Goal: Communication & Community: Ask a question

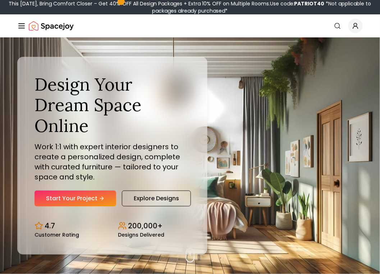
click at [354, 23] on icon "Global" at bounding box center [355, 25] width 7 height 7
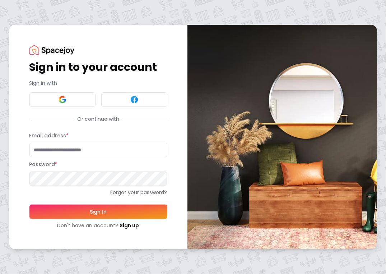
type input "**********"
click at [98, 211] on button "Sign In" at bounding box center [98, 211] width 138 height 14
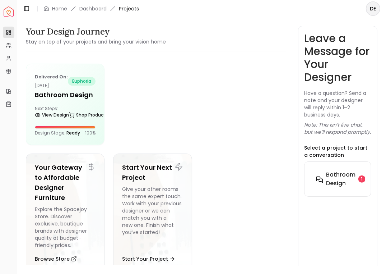
click at [331, 182] on h6 "Bathroom Design" at bounding box center [340, 178] width 29 height 17
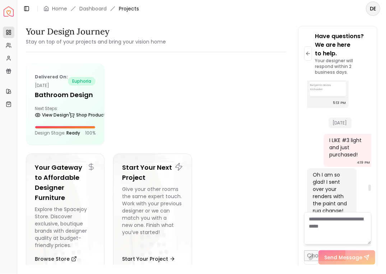
scroll to position [2639, 0]
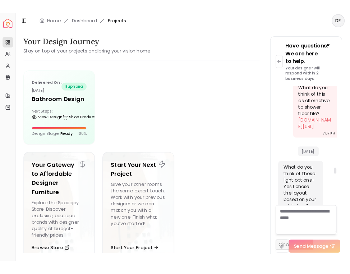
scroll to position [2343, 0]
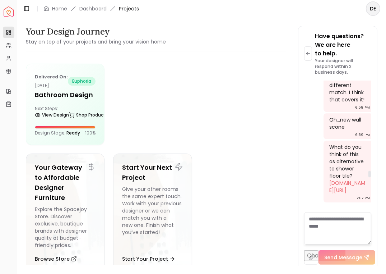
click at [375, 119] on div "Have questions? We are here to help. Your designer will respond within 2 busine…" at bounding box center [337, 148] width 79 height 244
click at [384, 115] on div "Your Design Journey Stay on top of your projects and bring your vision home Del…" at bounding box center [201, 141] width 369 height 248
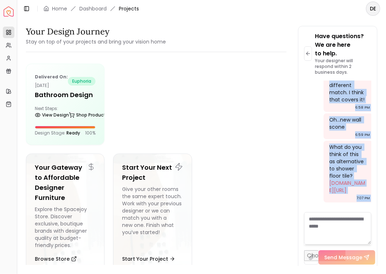
click at [385, 114] on div "Your Design Journey Stay on top of your projects and bring your vision home Del…" at bounding box center [201, 141] width 369 height 248
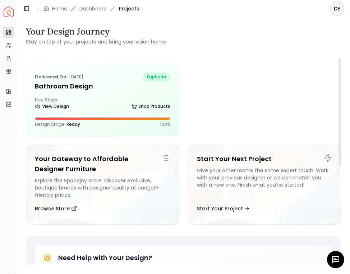
click at [299, 97] on div at bounding box center [264, 100] width 153 height 73
drag, startPoint x: 293, startPoint y: 94, endPoint x: 326, endPoint y: 89, distance: 33.5
click at [303, 90] on div at bounding box center [264, 100] width 153 height 73
click at [350, 88] on html "Spacejoy Dashboard Overview Projects My Referrals My Profile Gift Card Balance …" at bounding box center [175, 137] width 350 height 274
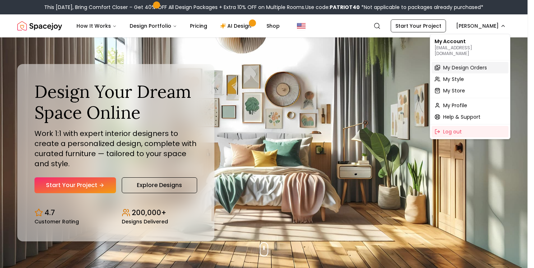
click at [464, 64] on span "My Design Orders" at bounding box center [465, 67] width 44 height 7
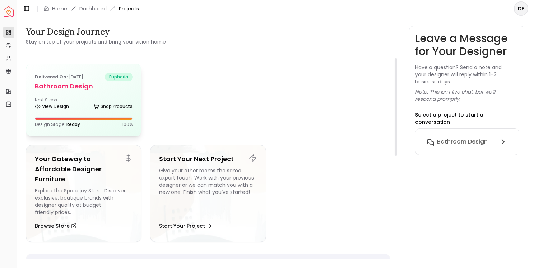
click at [91, 108] on div "View Design Shop Products" at bounding box center [84, 107] width 98 height 7
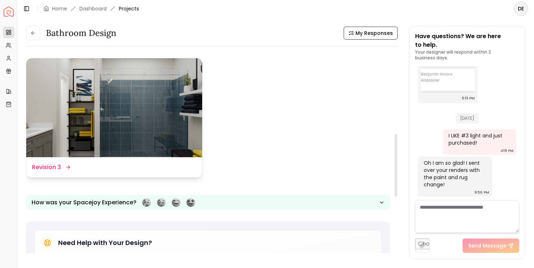
scroll to position [280, 0]
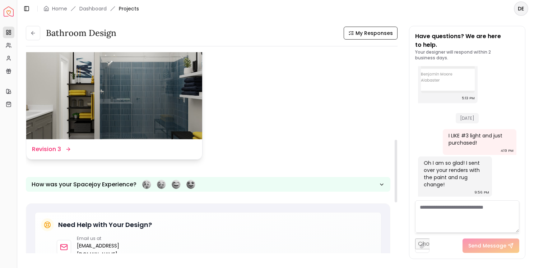
click at [143, 118] on img at bounding box center [114, 89] width 176 height 99
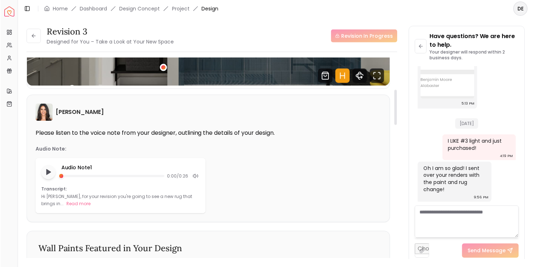
scroll to position [186, 0]
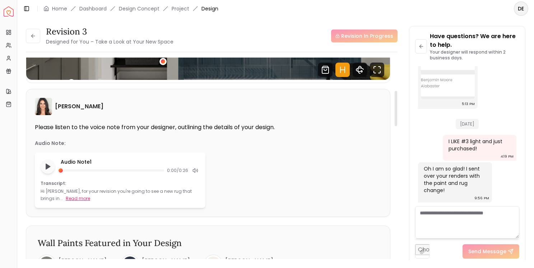
click at [66, 196] on button "Read more" at bounding box center [78, 198] width 24 height 7
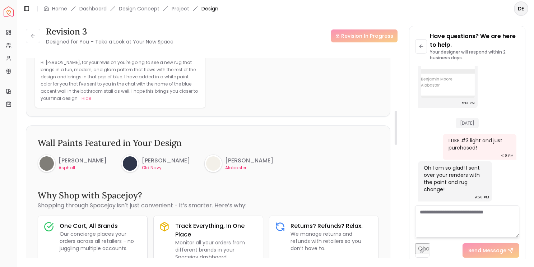
scroll to position [315, 0]
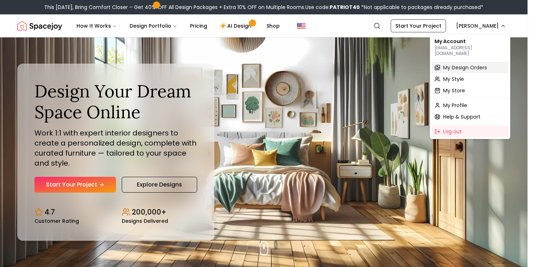
click at [474, 64] on span "My Design Orders" at bounding box center [465, 67] width 44 height 7
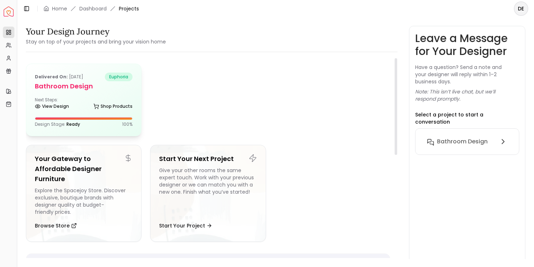
click at [101, 114] on div "Delivered on: Jun 08, 2025 euphoria Bathroom Design Next Steps: View Design Sho…" at bounding box center [83, 100] width 115 height 72
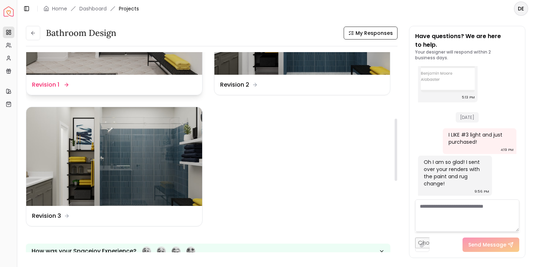
scroll to position [255, 0]
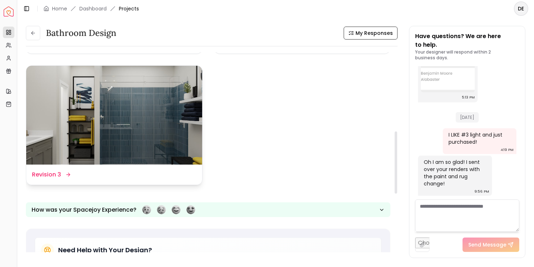
click at [143, 142] on img at bounding box center [114, 115] width 176 height 99
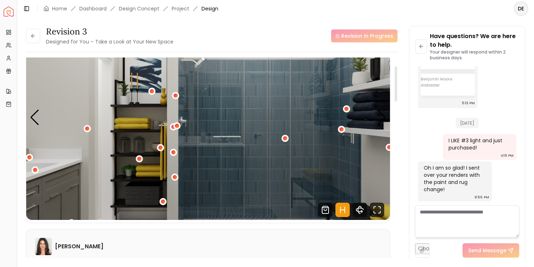
scroll to position [49, 0]
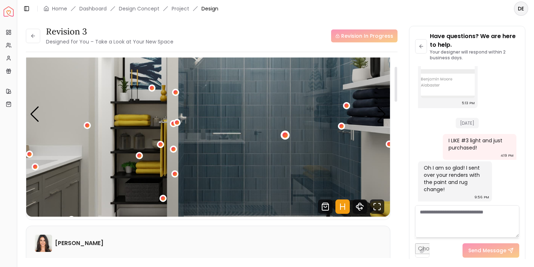
click at [286, 137] on div "1 / 5" at bounding box center [284, 134] width 5 height 5
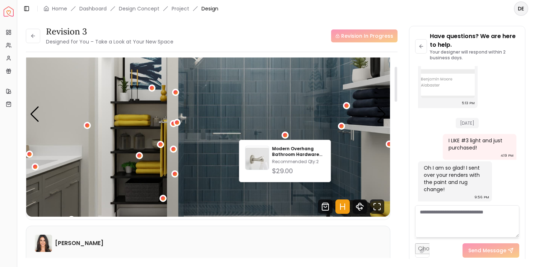
click at [350, 108] on img "1 / 5" at bounding box center [208, 114] width 364 height 205
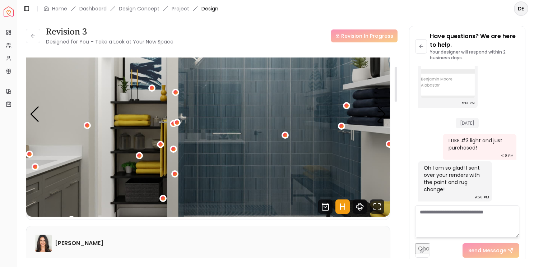
click at [350, 107] on button "1 / 5" at bounding box center [346, 105] width 7 height 7
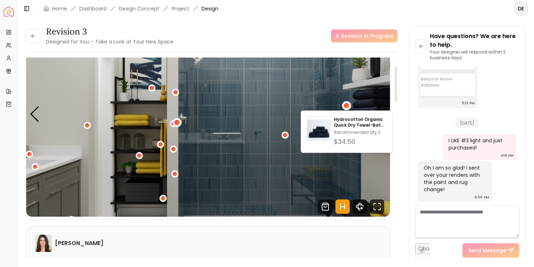
click at [175, 124] on div "1 / 5" at bounding box center [176, 122] width 5 height 5
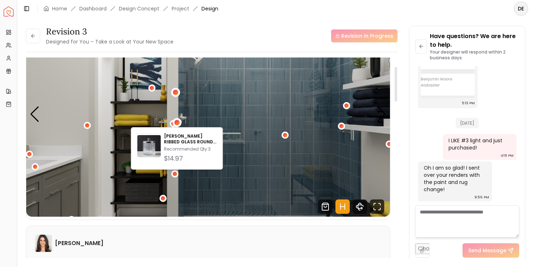
click at [179, 89] on div "1 / 5" at bounding box center [175, 92] width 9 height 9
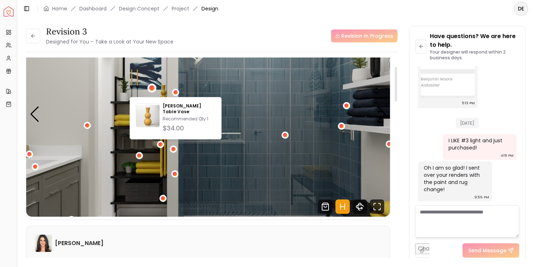
click at [152, 90] on div "1 / 5" at bounding box center [152, 87] width 9 height 9
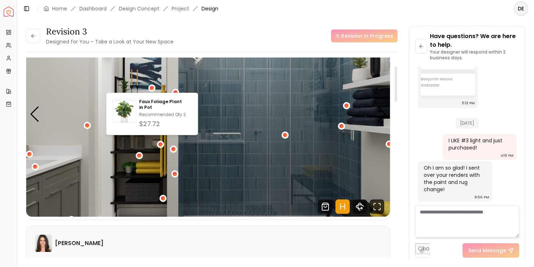
click at [204, 152] on img "1 / 5" at bounding box center [208, 114] width 364 height 205
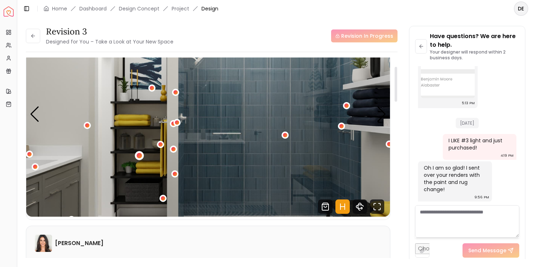
click at [138, 154] on div "1 / 5" at bounding box center [138, 155] width 5 height 5
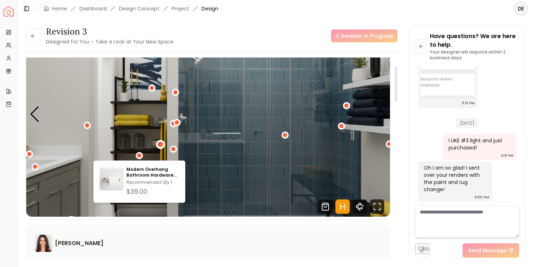
click at [161, 144] on div "1 / 5" at bounding box center [160, 143] width 5 height 5
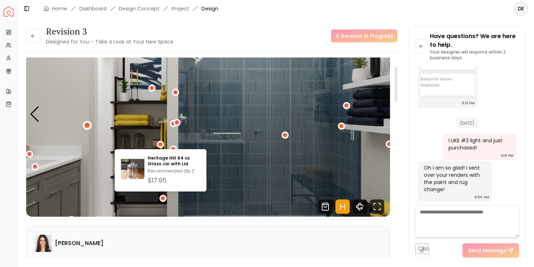
click at [88, 127] on div "1 / 5" at bounding box center [86, 125] width 5 height 5
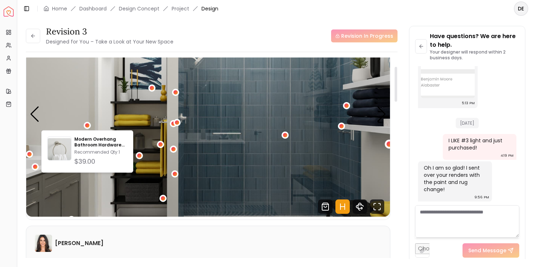
click at [387, 146] on div "1 / 5" at bounding box center [389, 144] width 9 height 9
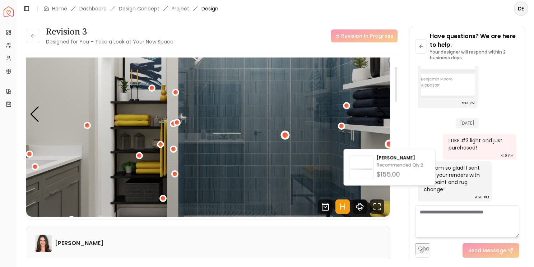
click at [285, 136] on div "1 / 5" at bounding box center [284, 134] width 5 height 5
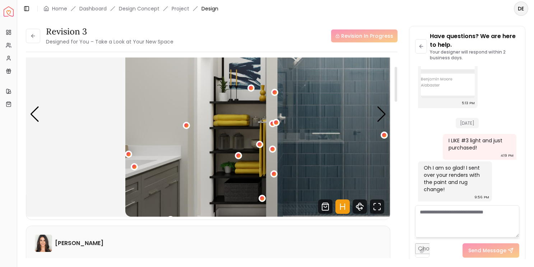
click at [341, 115] on img "1 / 5" at bounding box center [307, 114] width 364 height 205
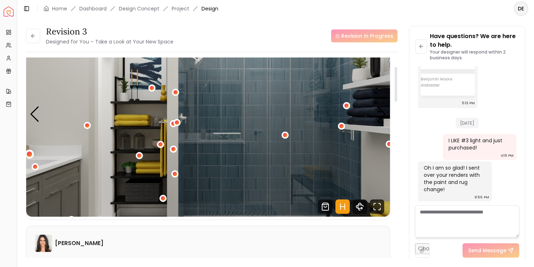
click at [31, 153] on div "1 / 5" at bounding box center [29, 154] width 5 height 5
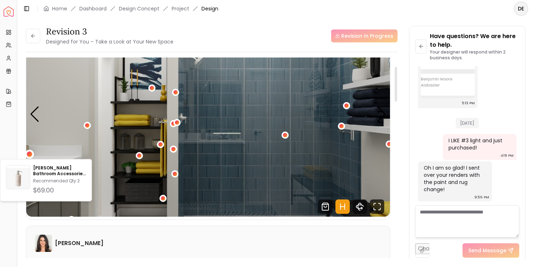
click at [306, 147] on img "1 / 5" at bounding box center [208, 114] width 364 height 205
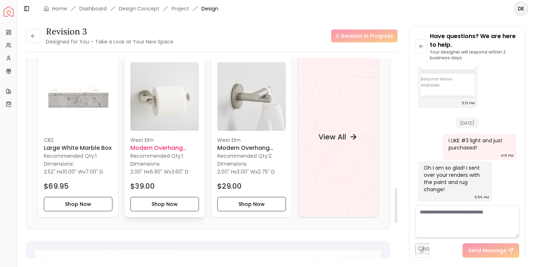
scroll to position [792, 0]
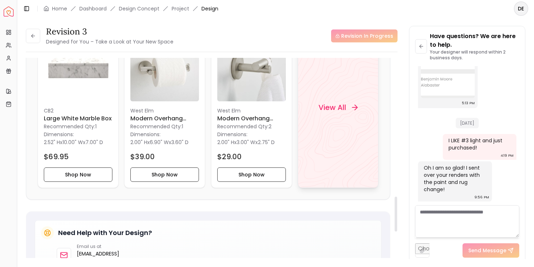
click at [344, 107] on h4 "View All" at bounding box center [332, 107] width 28 height 10
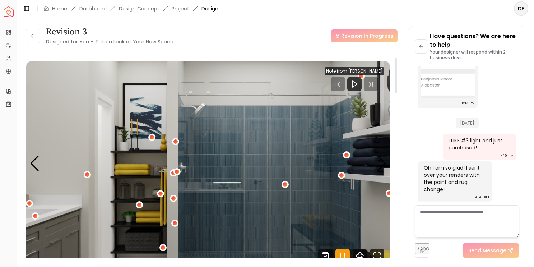
scroll to position [78, 0]
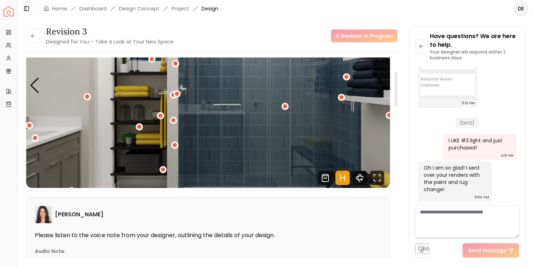
click at [153, 90] on img "1 / 5" at bounding box center [208, 85] width 364 height 205
click at [378, 175] on icon "Fullscreen" at bounding box center [377, 178] width 14 height 14
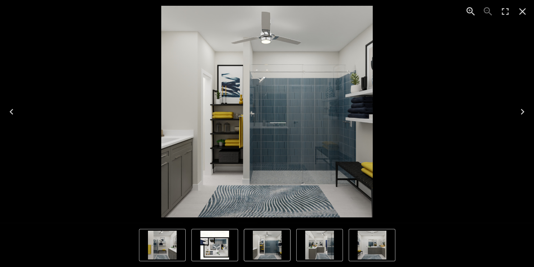
click at [213, 252] on img "5 of 5" at bounding box center [214, 245] width 29 height 29
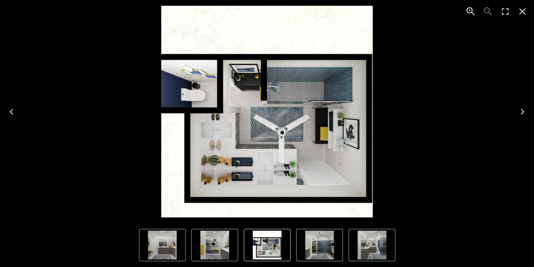
click at [264, 241] on img "5 of 5" at bounding box center [267, 245] width 29 height 29
click at [315, 243] on img "1 of 5" at bounding box center [319, 245] width 29 height 29
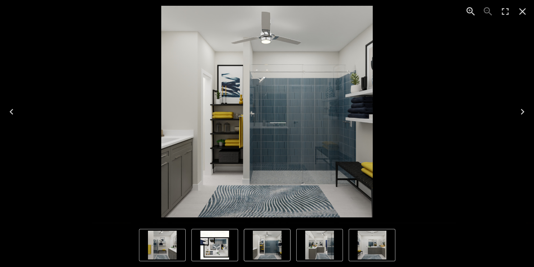
click at [362, 243] on img "3 of 5" at bounding box center [372, 245] width 29 height 29
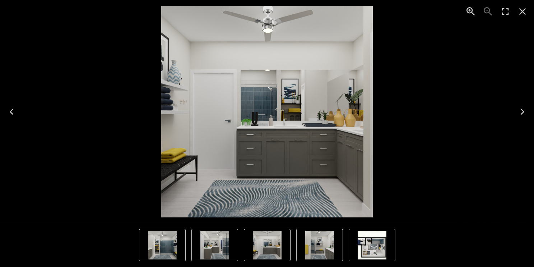
click at [287, 201] on img "3 of 5" at bounding box center [266, 111] width 211 height 211
click at [521, 10] on icon "Close" at bounding box center [522, 11] width 11 height 11
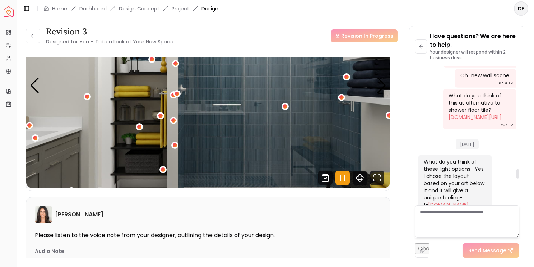
scroll to position [1538, 0]
click at [473, 122] on link "build.com/daltile-mrivrpebmsl/s1318610?uid=3128762" at bounding box center [474, 118] width 53 height 7
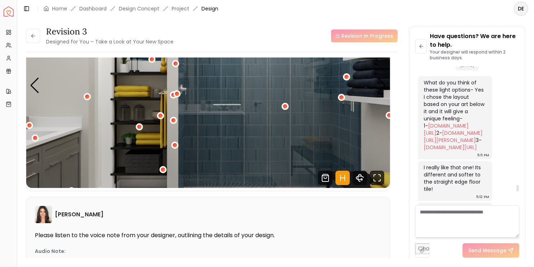
scroll to position [3266, 0]
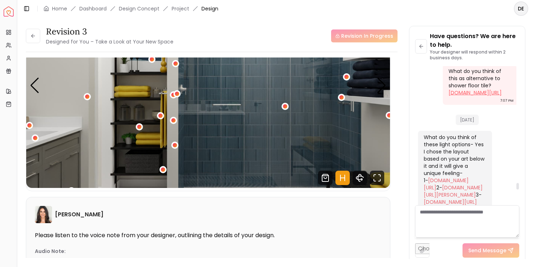
click at [471, 96] on link "build.com/daltile-mrivrpebmsl/s1318610?uid=3128762" at bounding box center [474, 92] width 53 height 7
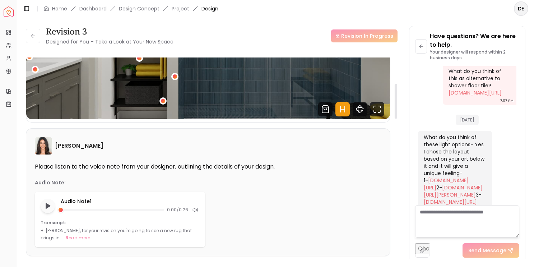
scroll to position [0, 0]
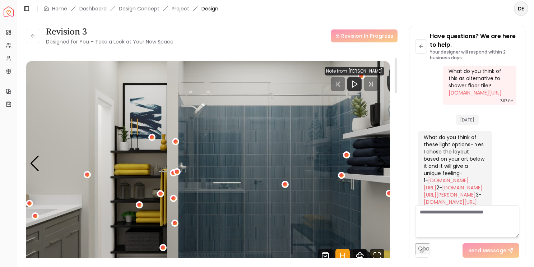
click at [375, 83] on div at bounding box center [355, 84] width 60 height 14
click at [369, 85] on div at bounding box center [355, 84] width 60 height 14
click at [353, 85] on icon "Play" at bounding box center [354, 84] width 9 height 9
click at [373, 84] on div at bounding box center [360, 84] width 47 height 14
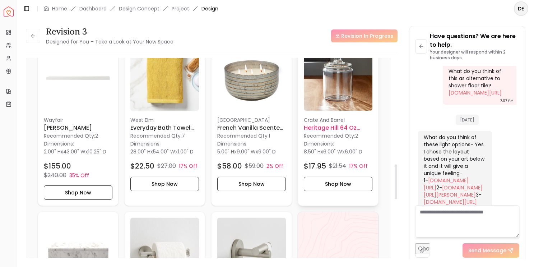
scroll to position [609, 0]
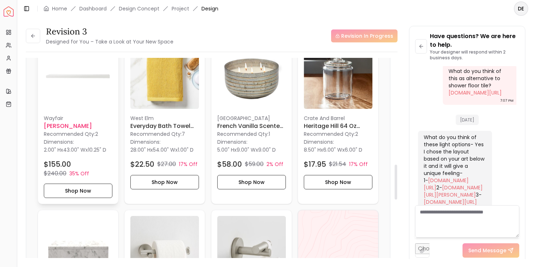
click at [82, 138] on div "Dimensions: 2.00" H x 43.00" W x 10.25" D" at bounding box center [78, 146] width 69 height 16
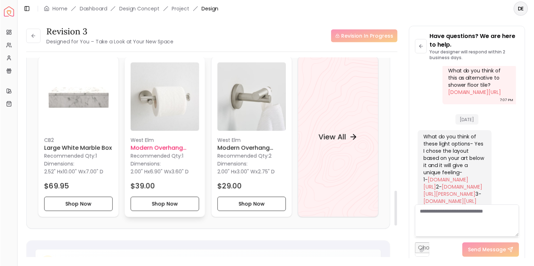
scroll to position [764, 0]
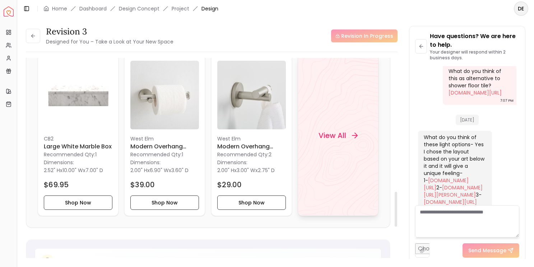
click at [334, 131] on h4 "View All" at bounding box center [332, 135] width 28 height 10
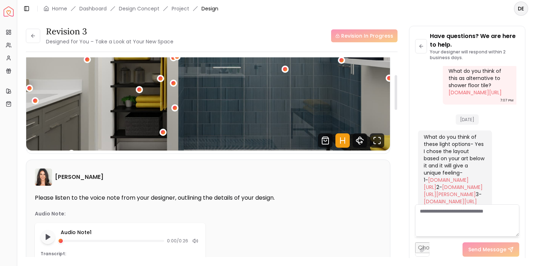
scroll to position [98, 0]
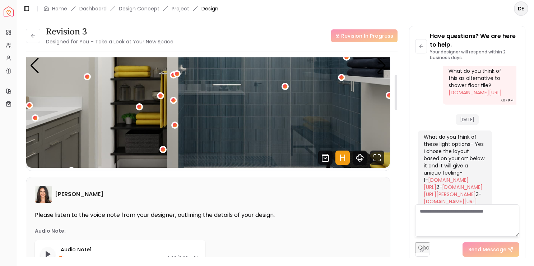
click at [282, 133] on img "1 / 5" at bounding box center [208, 65] width 364 height 205
click at [379, 159] on icon "Fullscreen" at bounding box center [377, 158] width 14 height 14
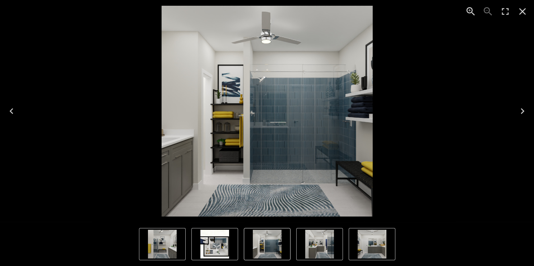
click at [372, 243] on img "3 of 5" at bounding box center [372, 244] width 29 height 29
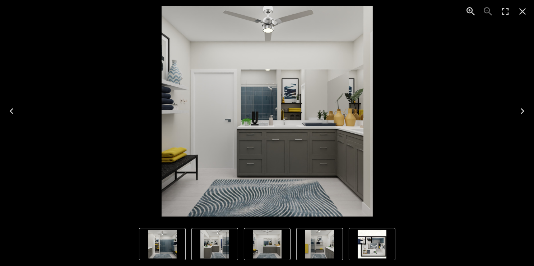
click at [324, 250] on img "4 of 5" at bounding box center [319, 244] width 29 height 29
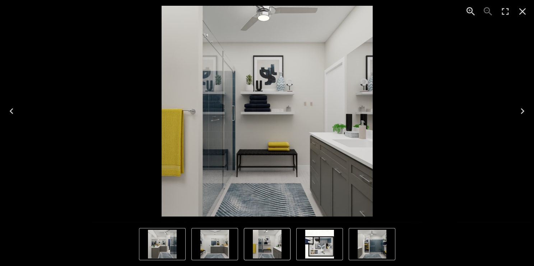
click at [267, 247] on img "4 of 5" at bounding box center [267, 244] width 29 height 29
click at [218, 247] on img "3 of 5" at bounding box center [214, 244] width 29 height 29
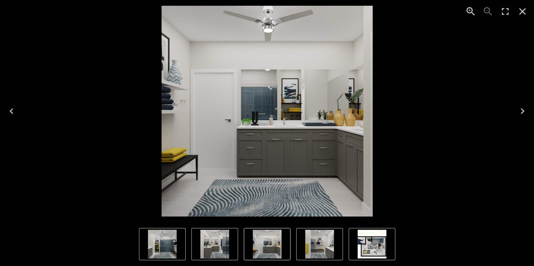
click at [175, 243] on img "1 of 5" at bounding box center [162, 244] width 29 height 29
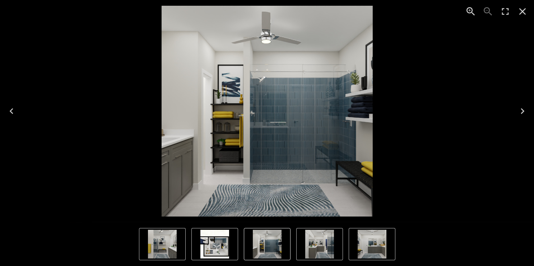
click at [523, 12] on icon "Close" at bounding box center [522, 11] width 7 height 7
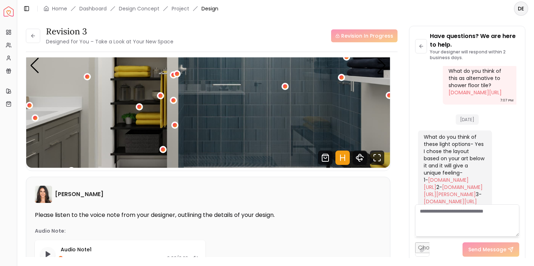
click at [428, 209] on textarea at bounding box center [467, 221] width 104 height 32
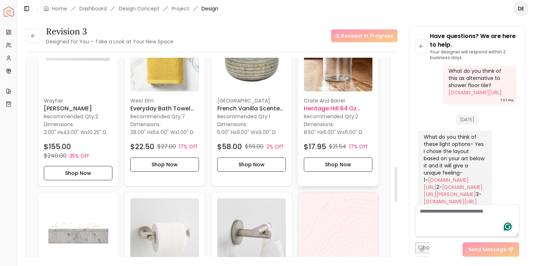
scroll to position [633, 0]
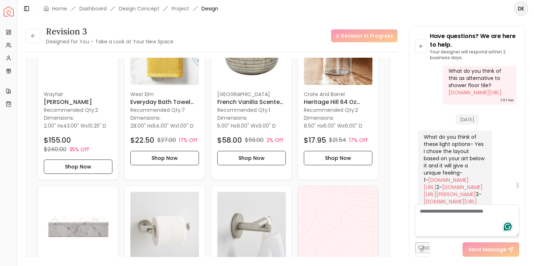
click at [434, 211] on textarea at bounding box center [467, 221] width 104 height 32
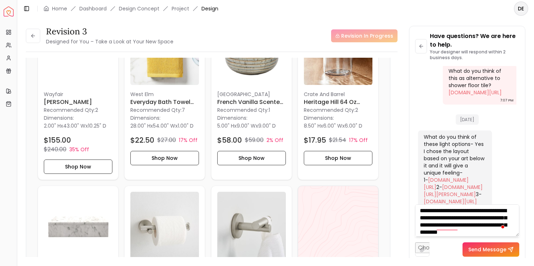
scroll to position [7, 0]
type textarea "**********"
click at [486, 237] on div "Send Message" at bounding box center [467, 247] width 104 height 20
click at [494, 247] on button "Send Message" at bounding box center [490, 250] width 57 height 14
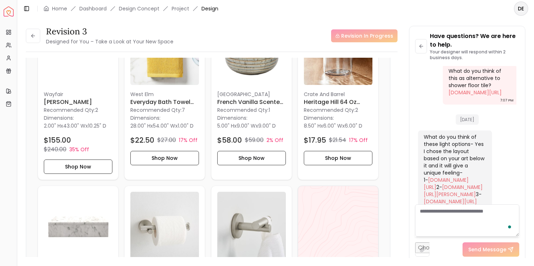
scroll to position [0, 0]
click at [494, 247] on div "Send Message" at bounding box center [490, 250] width 57 height 14
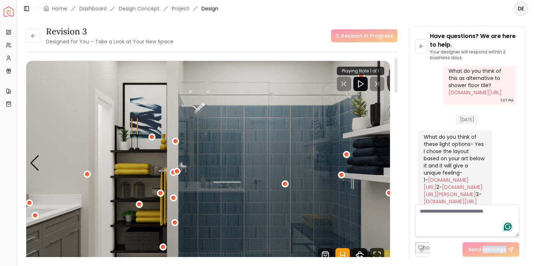
click at [221, 153] on img "1 / 5" at bounding box center [208, 163] width 364 height 205
click at [376, 252] on icon "Fullscreen" at bounding box center [377, 255] width 14 height 14
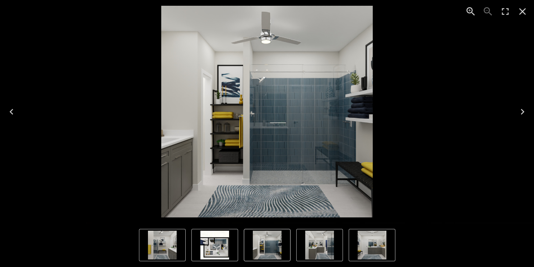
click at [287, 108] on img "1 of 5" at bounding box center [266, 111] width 211 height 211
click at [526, 14] on icon "Close" at bounding box center [522, 11] width 11 height 11
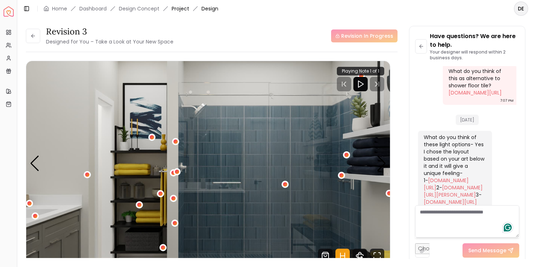
click at [180, 8] on link "Project" at bounding box center [181, 8] width 18 height 7
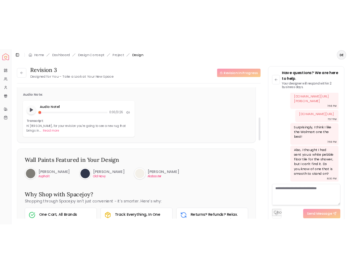
scroll to position [278, 0]
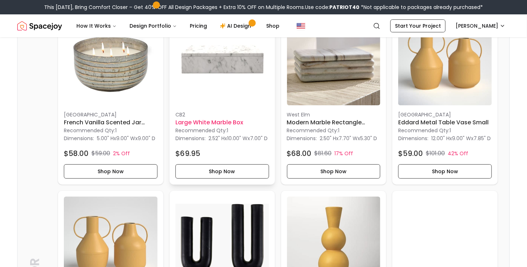
scroll to position [1213, 0]
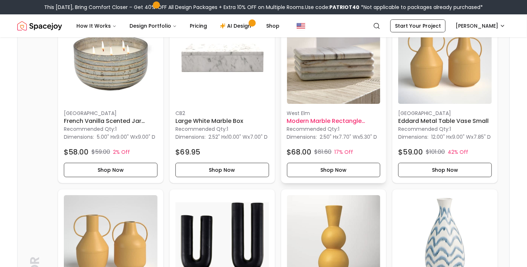
click at [328, 82] on img at bounding box center [334, 57] width 94 height 94
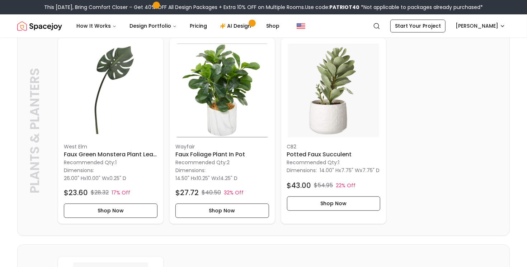
scroll to position [2017, 0]
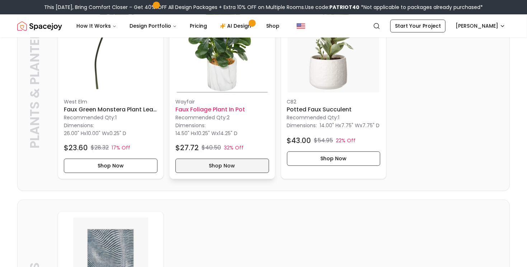
click at [214, 173] on button "Shop Now" at bounding box center [223, 165] width 94 height 14
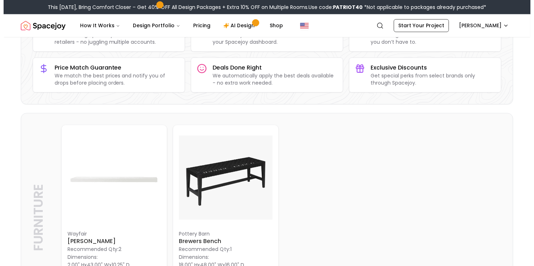
scroll to position [183, 0]
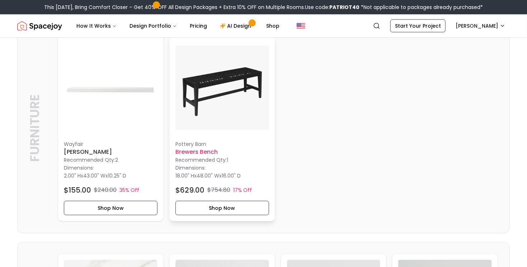
click at [209, 94] on img at bounding box center [223, 88] width 94 height 94
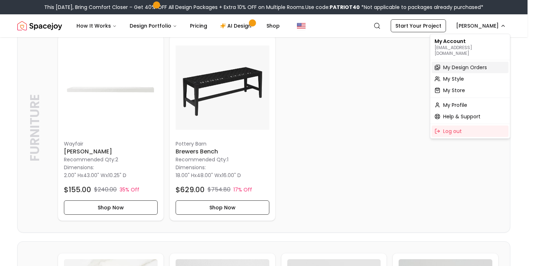
click at [463, 64] on span "My Design Orders" at bounding box center [465, 67] width 44 height 7
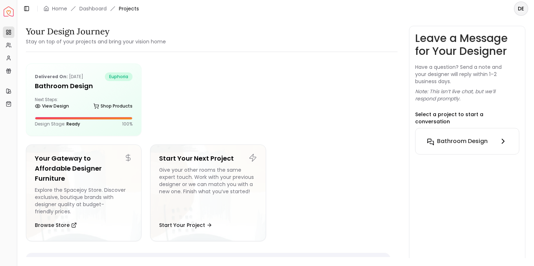
click at [456, 137] on h6 "Bathroom Design" at bounding box center [462, 141] width 51 height 9
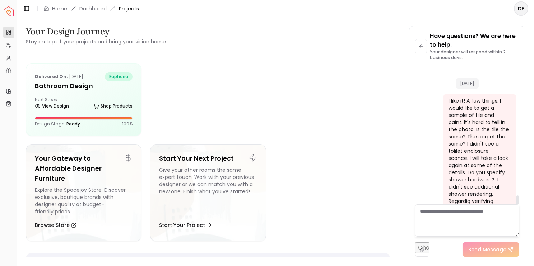
scroll to position [1947, 0]
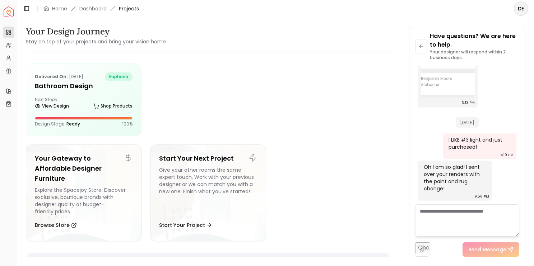
click at [440, 211] on textarea at bounding box center [467, 221] width 104 height 32
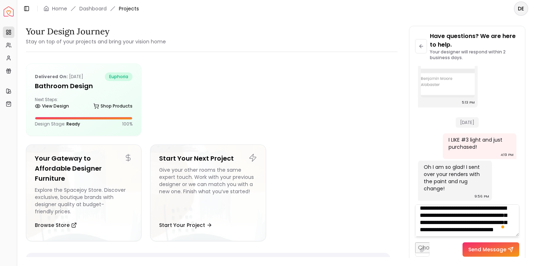
scroll to position [14, 0]
paste textarea "**********"
type textarea "**********"
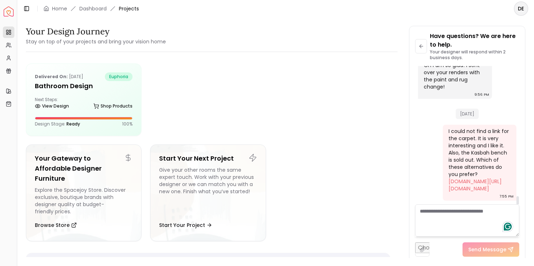
scroll to position [2106, 0]
click at [461, 208] on textarea at bounding box center [467, 221] width 104 height 32
paste textarea "**********"
type textarea "**********"
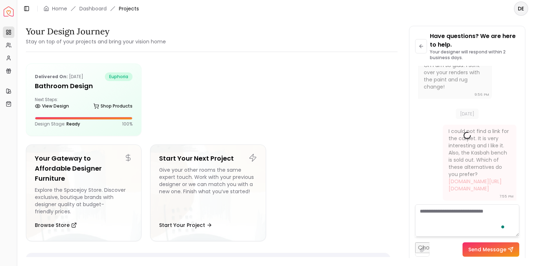
scroll to position [0, 0]
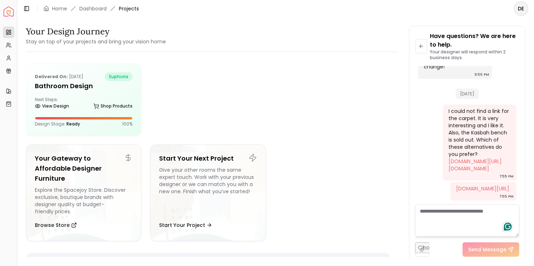
paste textarea "**********"
type textarea "**********"
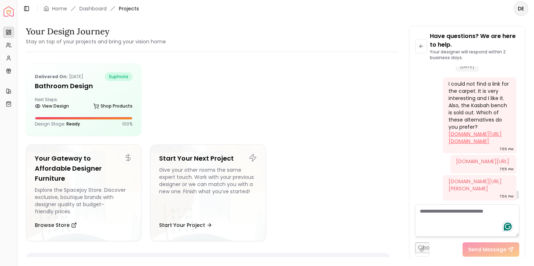
scroll to position [2204, 0]
paste textarea "**********"
type textarea "**********"
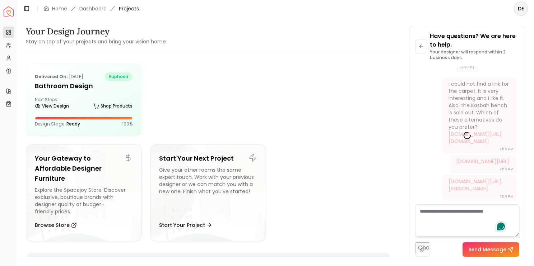
scroll to position [0, 0]
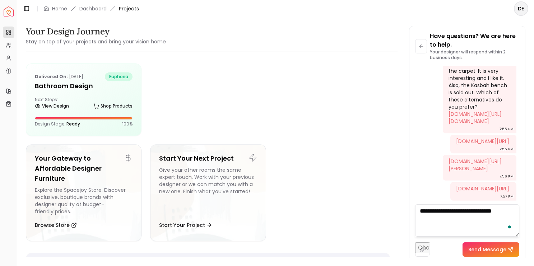
click at [452, 210] on textarea "**********" at bounding box center [467, 221] width 104 height 32
click at [497, 212] on textarea "**********" at bounding box center [467, 221] width 104 height 32
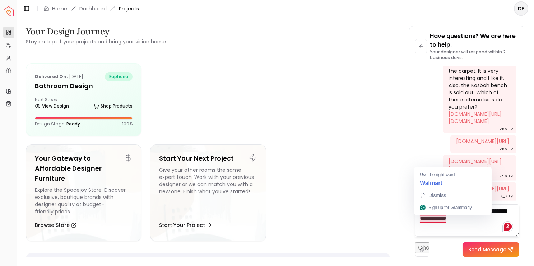
click at [431, 220] on textarea "**********" at bounding box center [467, 221] width 104 height 32
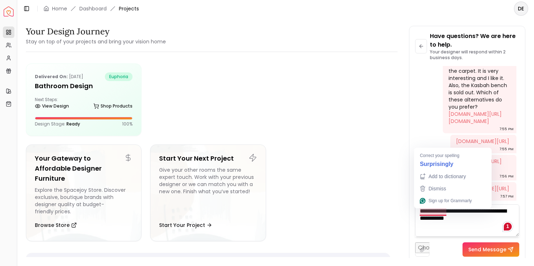
click at [445, 208] on textarea "**********" at bounding box center [467, 221] width 104 height 32
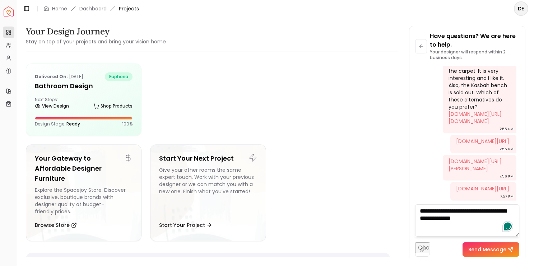
type textarea "**********"
click at [502, 249] on button "Send Message" at bounding box center [490, 250] width 57 height 14
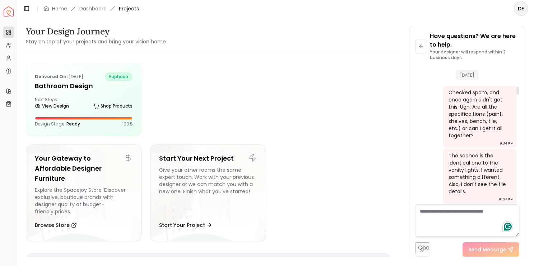
scroll to position [233, 0]
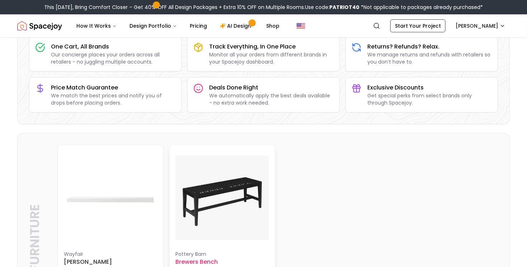
click at [219, 192] on img at bounding box center [223, 198] width 94 height 94
